Goal: Information Seeking & Learning: Learn about a topic

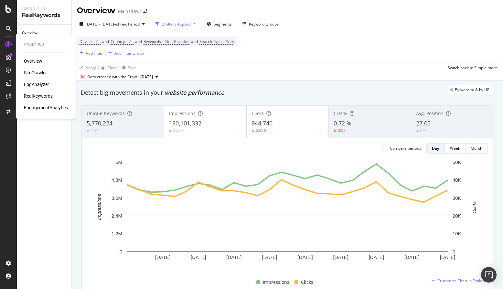
click at [32, 69] on div "Overview SiteCrawler LogAnalyzer RealKeywords EngagementAnalytics" at bounding box center [46, 84] width 44 height 53
click at [31, 72] on div "SiteCrawler" at bounding box center [35, 73] width 23 height 6
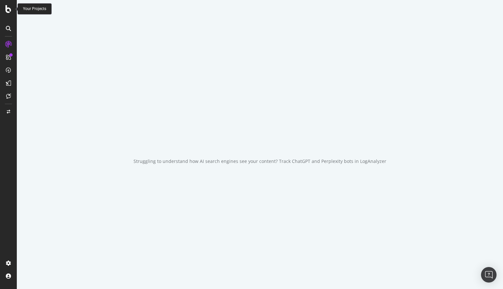
click at [10, 11] on icon at bounding box center [8, 9] width 6 height 8
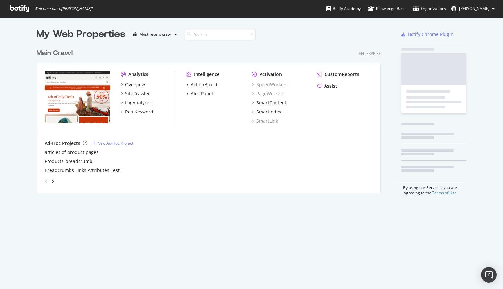
scroll to position [289, 503]
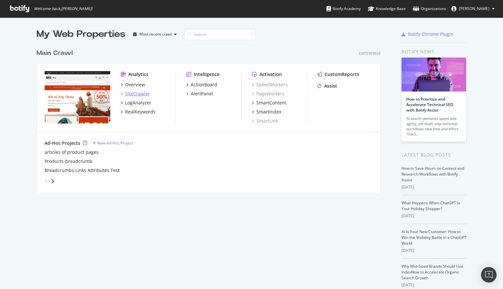
click at [134, 95] on div "SiteCrawler" at bounding box center [137, 94] width 25 height 6
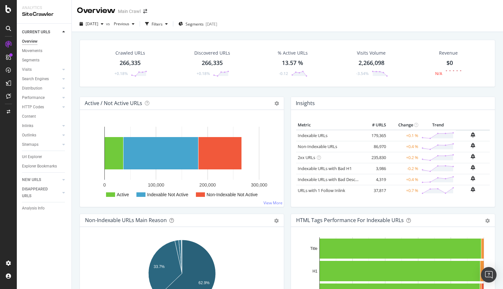
click at [130, 65] on div "266,335" at bounding box center [130, 63] width 21 height 8
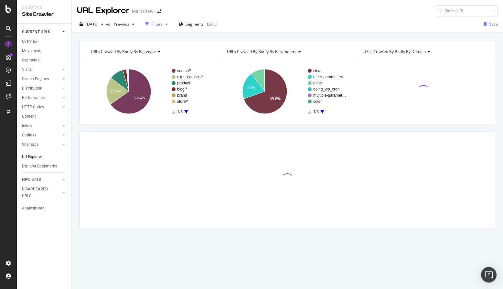
click at [163, 25] on div "Filters" at bounding box center [157, 23] width 11 height 5
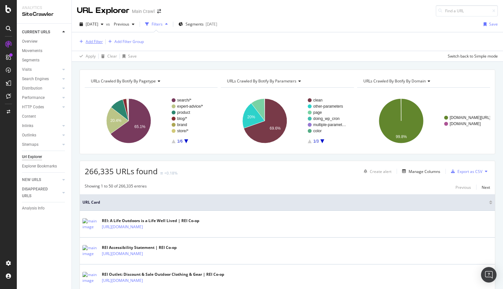
click at [87, 42] on div "Add Filter" at bounding box center [94, 41] width 17 height 5
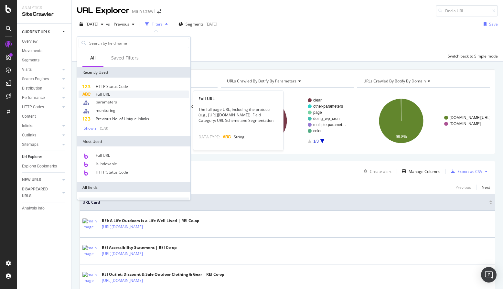
click at [102, 94] on span "Full URL" at bounding box center [103, 94] width 14 height 5
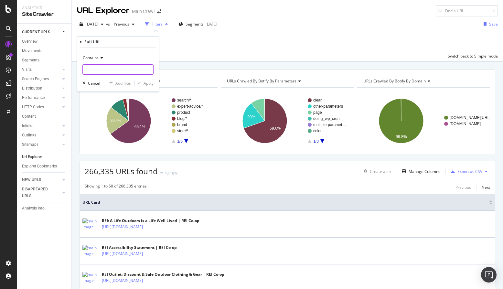
click at [113, 65] on input "text" at bounding box center [118, 69] width 71 height 10
paste input "sustainability"
type input "sustainability"
click at [145, 85] on div "Apply" at bounding box center [149, 83] width 10 height 5
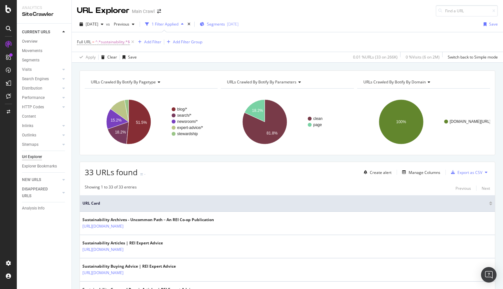
click at [225, 26] on span "Segments" at bounding box center [216, 23] width 18 height 5
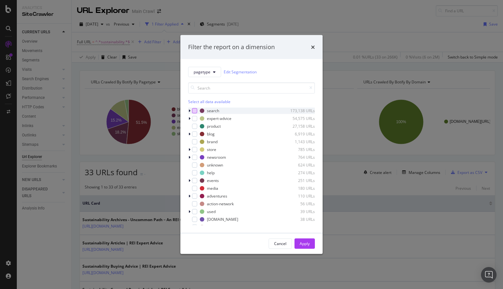
click at [193, 111] on div "modal" at bounding box center [194, 110] width 5 height 5
click at [302, 245] on div "Apply" at bounding box center [305, 243] width 10 height 5
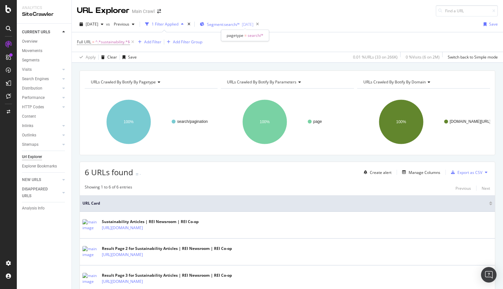
click at [240, 25] on span "Segment: search/*" at bounding box center [223, 24] width 33 height 5
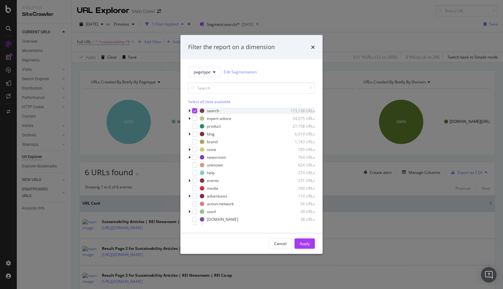
click at [190, 111] on icon "modal" at bounding box center [190, 111] width 2 height 4
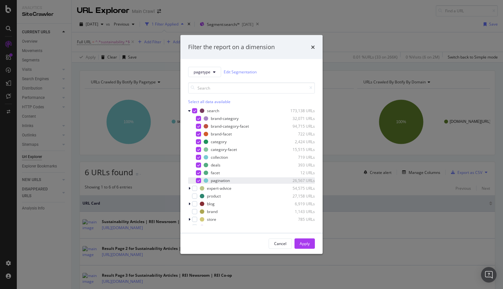
click at [198, 181] on icon "modal" at bounding box center [198, 180] width 3 height 3
click at [308, 245] on div "Apply" at bounding box center [305, 243] width 10 height 5
